Goal: Task Accomplishment & Management: Use online tool/utility

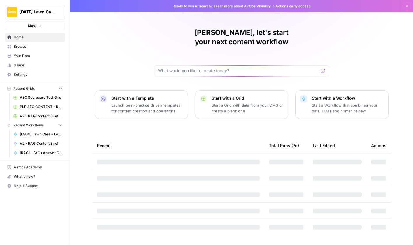
click at [40, 143] on span "V2 - RAG Content Brief" at bounding box center [41, 143] width 43 height 5
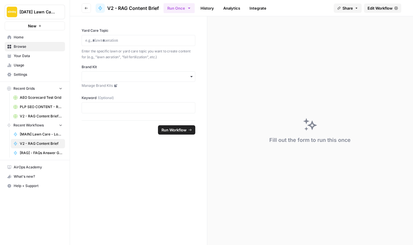
click at [371, 8] on span "Edit Workflow" at bounding box center [380, 8] width 25 height 6
